Goal: Task Accomplishment & Management: Manage account settings

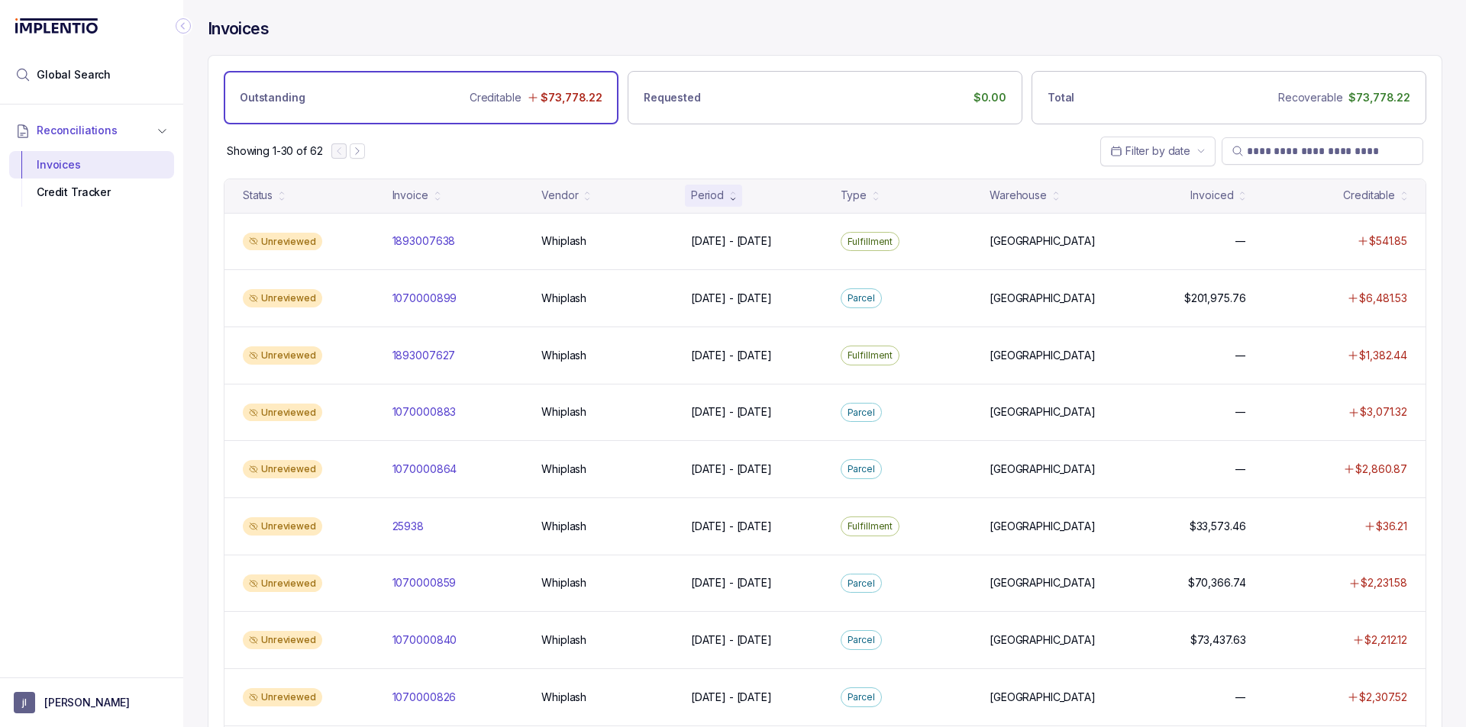
click at [759, 137] on div "Showing 1-30 of 62 Filter by date" at bounding box center [824, 150] width 1233 height 53
click at [47, 719] on aside "[PERSON_NAME]" at bounding box center [91, 703] width 183 height 50
click at [63, 695] on p "[PERSON_NAME]" at bounding box center [86, 702] width 85 height 15
click at [84, 666] on p "Logout" at bounding box center [100, 670] width 127 height 15
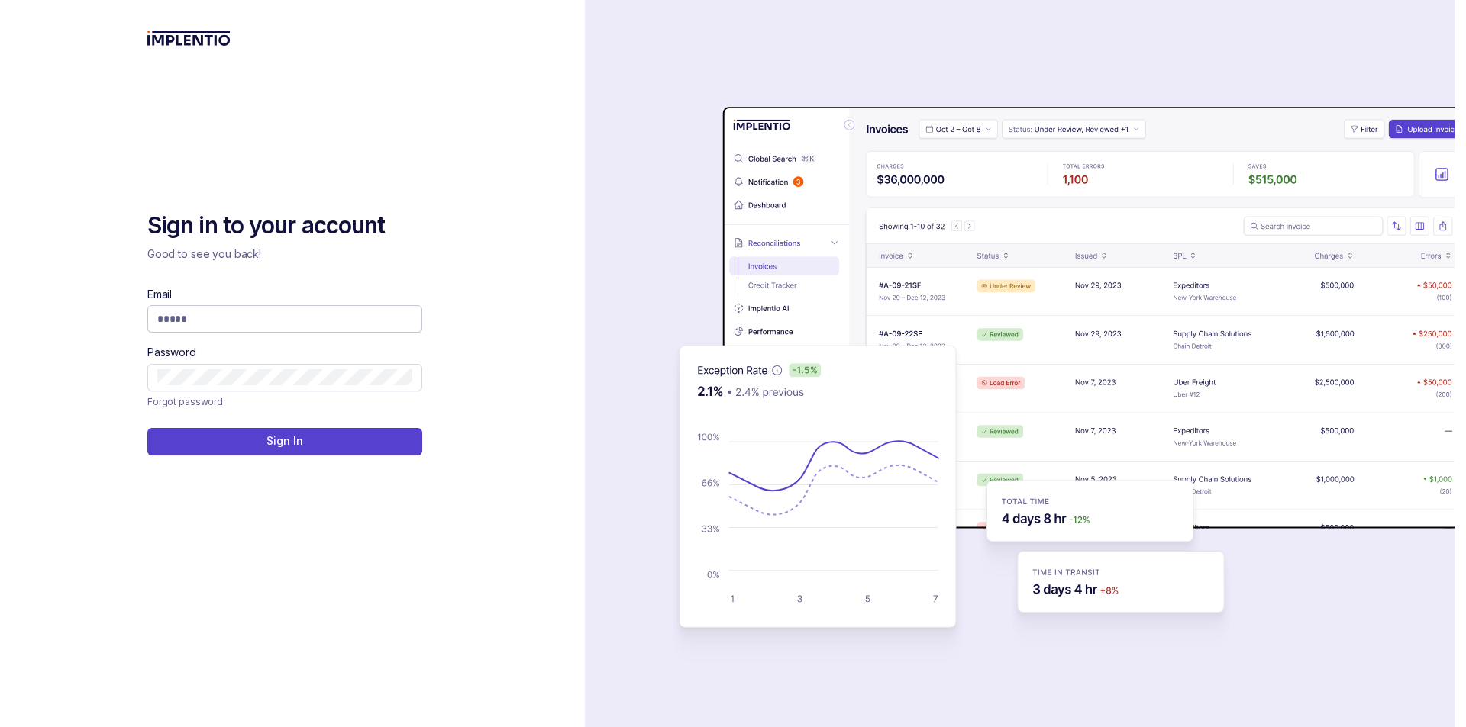
click at [318, 319] on input "Email" at bounding box center [284, 318] width 255 height 15
type input "**********"
